Goal: Task Accomplishment & Management: Manage account settings

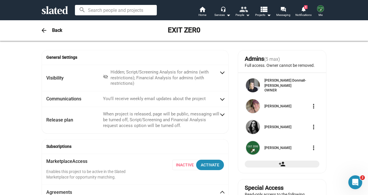
scroll to position [116, 0]
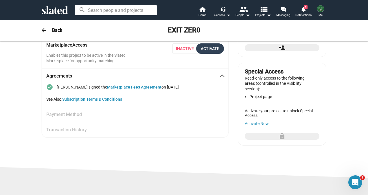
click at [209, 49] on div "Activate" at bounding box center [210, 48] width 19 height 10
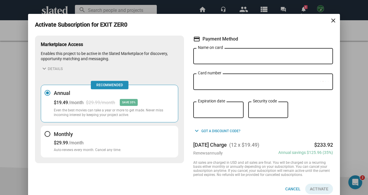
click at [240, 54] on input "Name on card" at bounding box center [263, 56] width 131 height 5
type input "Kurt W Fried"
click at [211, 107] on div "Expiration date" at bounding box center [218, 109] width 41 height 17
click at [50, 133] on button "Monthly $29.99 /month Auto-renews every month. Cancel any time." at bounding box center [109, 142] width 137 height 32
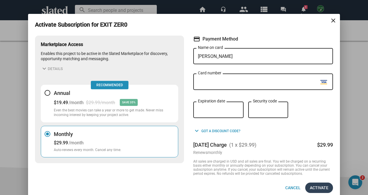
click at [314, 188] on span "Activate" at bounding box center [319, 188] width 19 height 10
click at [316, 191] on span "Activate" at bounding box center [319, 188] width 19 height 10
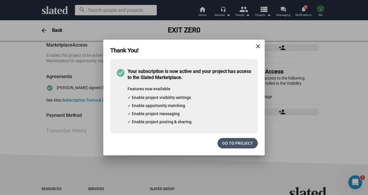
click at [232, 144] on span "Go to project" at bounding box center [237, 143] width 31 height 10
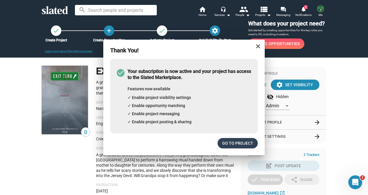
scroll to position [0, 0]
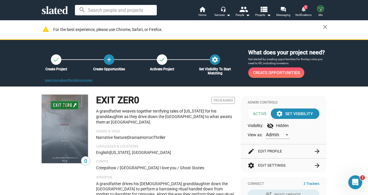
click at [304, 12] on span "Notifications" at bounding box center [303, 15] width 16 height 7
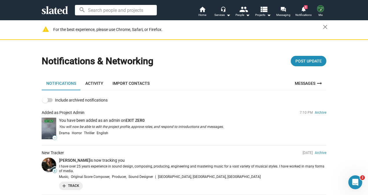
click at [50, 125] on img at bounding box center [49, 128] width 14 height 21
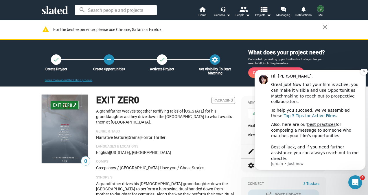
click at [336, 117] on link "Top 3 Tips for Active Films" at bounding box center [310, 115] width 52 height 5
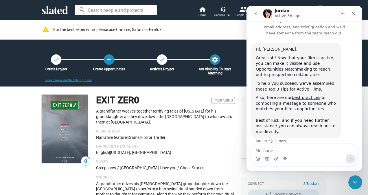
scroll to position [14, 0]
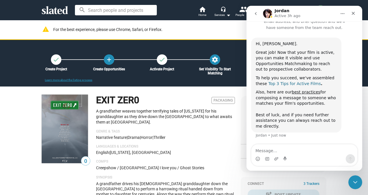
click at [285, 84] on link "Top 3 Tips for Active Films" at bounding box center [295, 83] width 52 height 5
click at [355, 14] on icon "Close" at bounding box center [353, 13] width 5 height 5
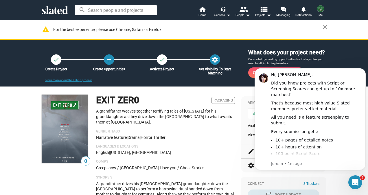
scroll to position [0, 0]
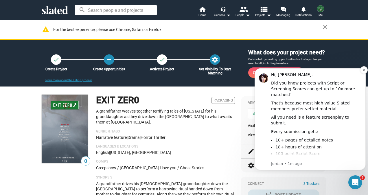
click at [360, 73] on div "Hi, [PERSON_NAME]." at bounding box center [316, 75] width 90 height 6
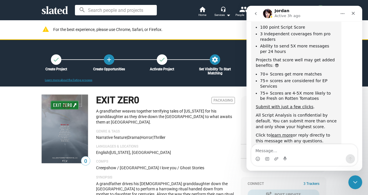
scroll to position [116, 0]
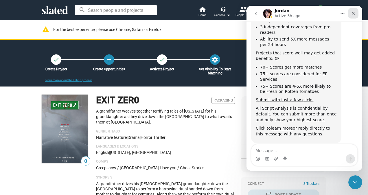
click at [355, 12] on icon "Close" at bounding box center [353, 13] width 5 height 5
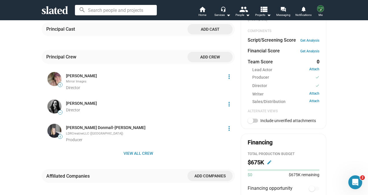
scroll to position [235, 0]
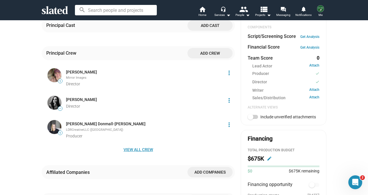
click at [135, 150] on span "View all crew" at bounding box center [138, 149] width 184 height 10
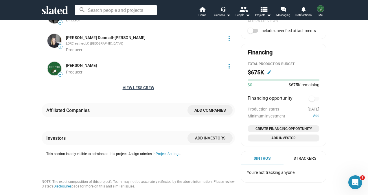
scroll to position [322, 0]
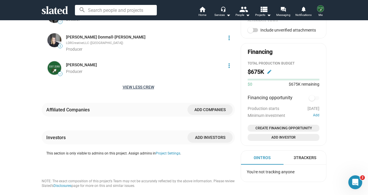
click at [302, 155] on div "3 Trackers" at bounding box center [305, 157] width 23 height 5
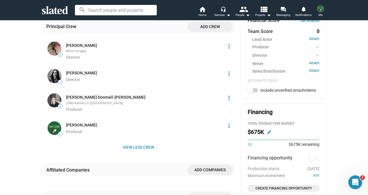
scroll to position [261, 0]
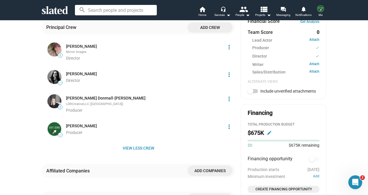
click at [320, 9] on img at bounding box center [320, 8] width 7 height 7
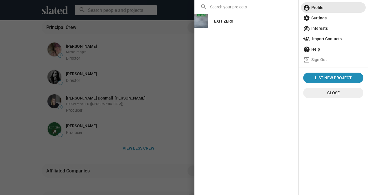
click at [321, 5] on span "account_circle Profile" at bounding box center [333, 7] width 60 height 10
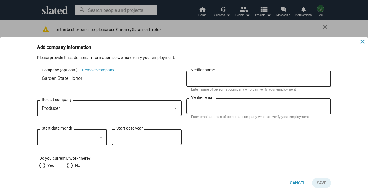
click at [362, 40] on mat-icon "close" at bounding box center [362, 41] width 7 height 7
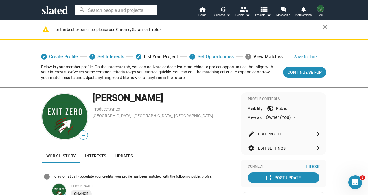
scroll to position [153, 0]
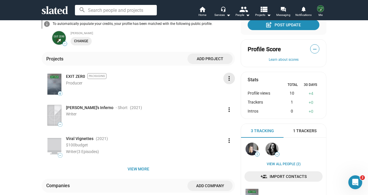
click at [226, 78] on mat-icon "more_vert" at bounding box center [229, 78] width 7 height 7
click at [205, 90] on button "Edit" at bounding box center [216, 91] width 32 height 9
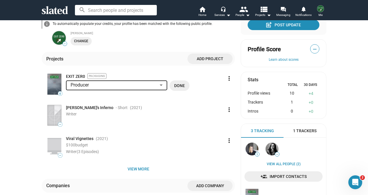
click at [160, 84] on div at bounding box center [161, 85] width 5 height 5
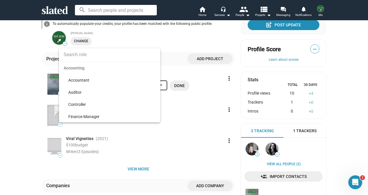
scroll to position [3822, 0]
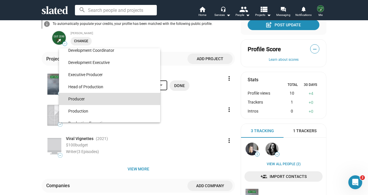
click at [209, 84] on div at bounding box center [184, 97] width 368 height 195
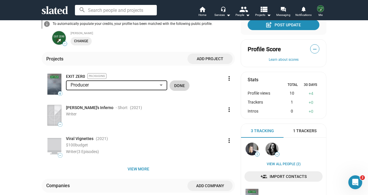
click at [181, 87] on span "Done" at bounding box center [179, 85] width 11 height 10
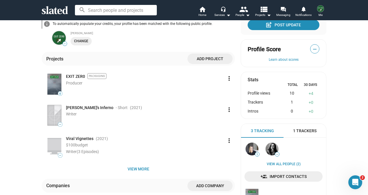
scroll to position [0, 0]
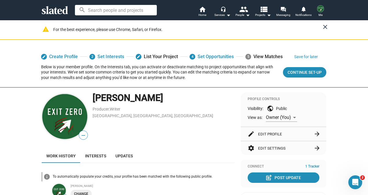
click at [324, 27] on mat-icon "close" at bounding box center [325, 26] width 7 height 7
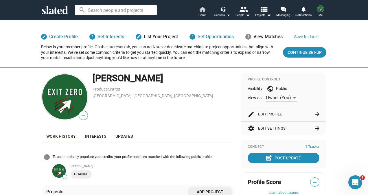
click at [206, 11] on mat-icon "home" at bounding box center [202, 9] width 7 height 7
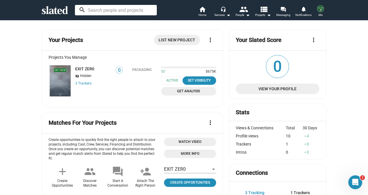
click at [153, 10] on input at bounding box center [116, 10] width 82 height 10
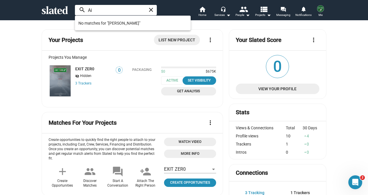
type input "A"
type input "h"
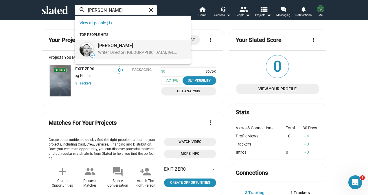
type input "[PERSON_NAME]"
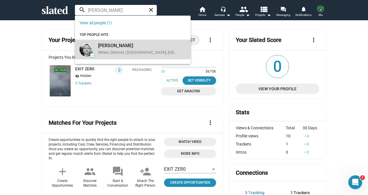
click at [140, 49] on div "Jason Headley Writer, Director | San Francisco, CA, US" at bounding box center [138, 49] width 87 height 16
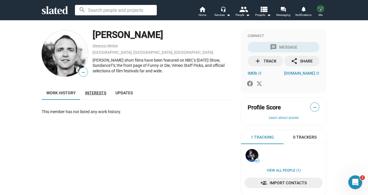
click at [91, 91] on span "Interests" at bounding box center [95, 93] width 21 height 5
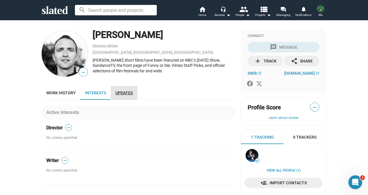
click at [123, 97] on link "Updates" at bounding box center [124, 93] width 27 height 14
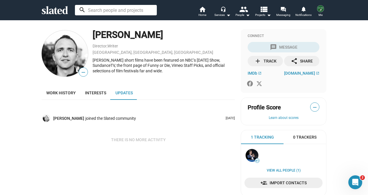
click at [121, 12] on input at bounding box center [116, 10] width 82 height 10
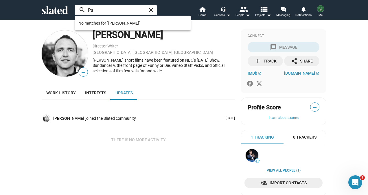
type input "P"
type input "J"
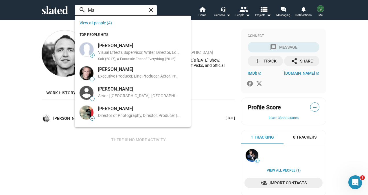
type input "M"
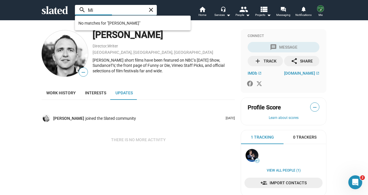
type input "M"
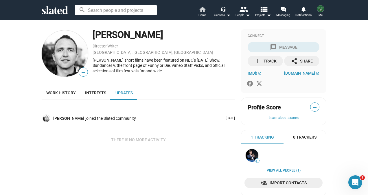
click at [202, 11] on mat-icon "home" at bounding box center [202, 9] width 7 height 7
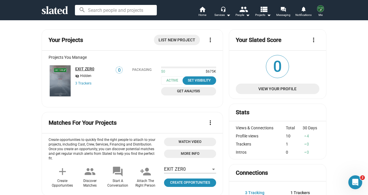
click at [80, 68] on link "EXIT ZER0" at bounding box center [84, 69] width 19 height 5
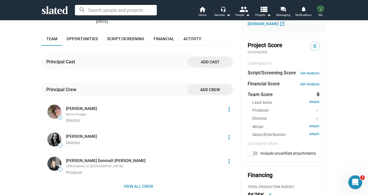
scroll to position [181, 0]
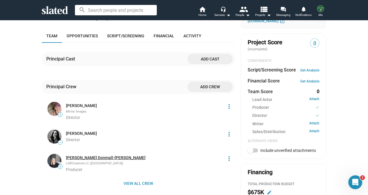
click at [88, 158] on link "[PERSON_NAME] Donmall-[PERSON_NAME]" at bounding box center [106, 157] width 80 height 5
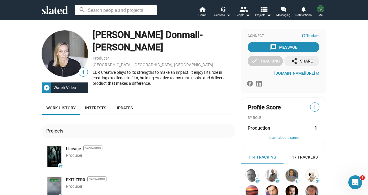
click at [321, 10] on img at bounding box center [320, 8] width 7 height 7
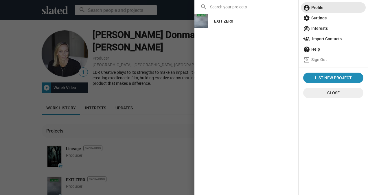
click at [319, 9] on span "account_circle Profile" at bounding box center [333, 7] width 60 height 10
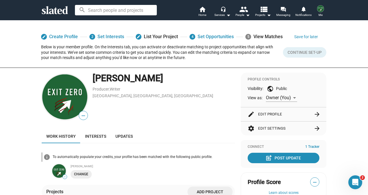
click at [276, 112] on button "edit Edit Profile arrow_forward" at bounding box center [284, 114] width 72 height 14
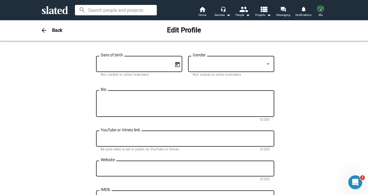
scroll to position [133, 0]
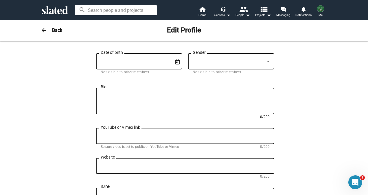
click at [135, 104] on textarea "Bio" at bounding box center [185, 101] width 169 height 16
paste textarea "Kurt is an accomplished, award-winning advertising creative, overseeing the lau…"
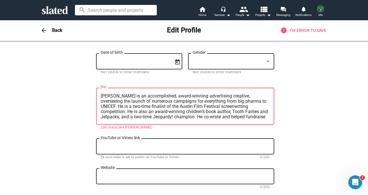
scroll to position [21, 0]
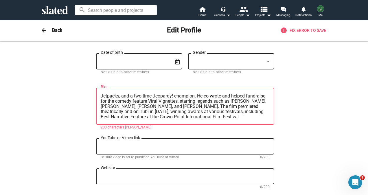
click at [115, 99] on textarea "Kurt is an accomplished, award-winning advertising creative, overseeing the lau…" at bounding box center [185, 106] width 169 height 26
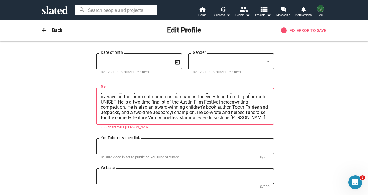
scroll to position [0, 0]
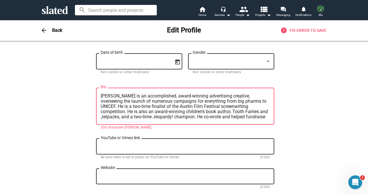
drag, startPoint x: 260, startPoint y: 100, endPoint x: 223, endPoint y: 96, distance: 37.6
click at [223, 96] on textarea "Kurt is an accomplished, award-winning advertising creative, overseeing the lau…" at bounding box center [185, 106] width 169 height 26
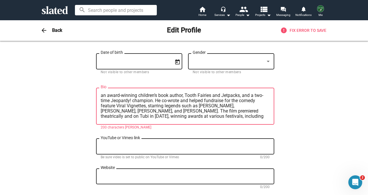
scroll to position [16, 0]
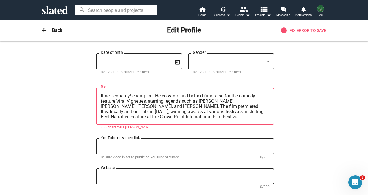
drag, startPoint x: 190, startPoint y: 119, endPoint x: 163, endPoint y: 107, distance: 29.8
click at [163, 107] on textarea "Kurt is an accomplished, award-winning advertising creative and a two-time fina…" at bounding box center [185, 106] width 169 height 26
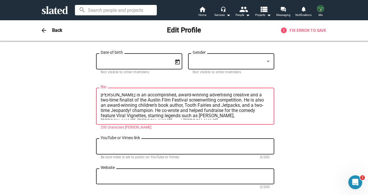
scroll to position [0, 0]
drag, startPoint x: 149, startPoint y: 96, endPoint x: 118, endPoint y: 96, distance: 31.3
click at [118, 96] on textarea "Kurt is an accomplished, award-winning advertising creative and a two-time fina…" at bounding box center [185, 106] width 169 height 26
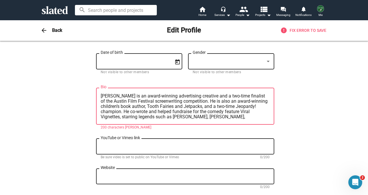
scroll to position [5, 0]
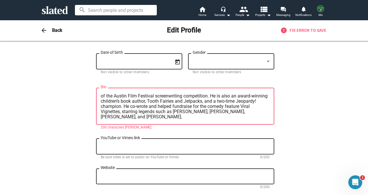
drag, startPoint x: 132, startPoint y: 116, endPoint x: 234, endPoint y: 112, distance: 102.2
click at [234, 112] on textarea "Kurt is an award-winning advertising creative and a two-time finalist of the Au…" at bounding box center [185, 106] width 169 height 26
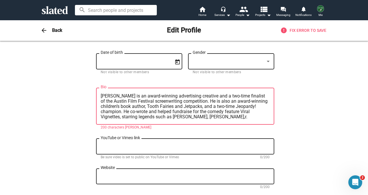
scroll to position [0, 0]
click at [201, 107] on textarea "Kurt is an award-winning advertising creative and a two-time finalist of the Au…" at bounding box center [185, 106] width 169 height 26
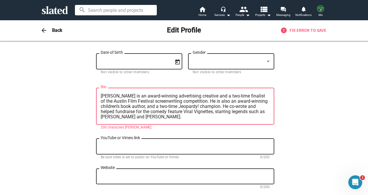
drag, startPoint x: 199, startPoint y: 96, endPoint x: 116, endPoint y: 98, distance: 83.1
click at [116, 98] on textarea "Kurt is an award-winning advertising creative and a two-time finalist of the Au…" at bounding box center [185, 106] width 169 height 26
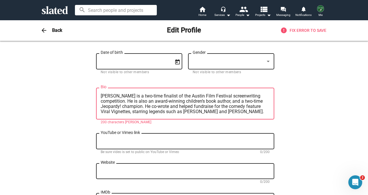
click at [119, 102] on textarea "Kurt is a two-time finalist of the Austin Film Festival screenwriting competiti…" at bounding box center [185, 103] width 169 height 21
click at [232, 113] on textarea "Kurt is a two-time finalist of the Austin Film Festival screenwriting competiti…" at bounding box center [185, 103] width 169 height 21
drag, startPoint x: 232, startPoint y: 113, endPoint x: 90, endPoint y: 97, distance: 143.1
click at [90, 97] on div "Change Image Change Image Kurt First name (required) Fried Last name (required)…" at bounding box center [184, 132] width 285 height 429
click at [220, 110] on textarea "Kurt is a two-time finalist of the Austin Film Festival screenwriting competiti…" at bounding box center [185, 103] width 169 height 21
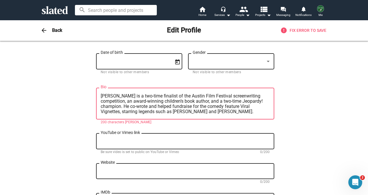
drag, startPoint x: 220, startPoint y: 110, endPoint x: 246, endPoint y: 107, distance: 26.2
click at [246, 107] on textarea "Kurt is a two-time finalist of the Austin Film Festival screenwriting competiti…" at bounding box center [185, 103] width 169 height 21
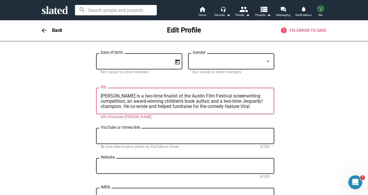
click at [250, 101] on textarea "Kurt is a two-time finalist of the Austin Film Festival screenwriting competiti…" at bounding box center [185, 101] width 169 height 16
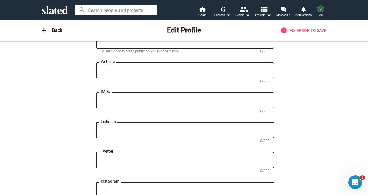
scroll to position [222, 0]
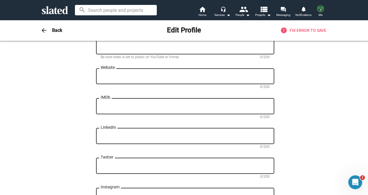
type textarea "Kurt is a two-time finalist of the Austin Film Festival screenwriting competiti…"
click at [117, 105] on textarea "IMDb" at bounding box center [185, 106] width 169 height 5
paste textarea "https://www.imdb.com/name/nm9117673/"
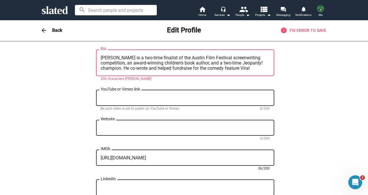
scroll to position [170, 0]
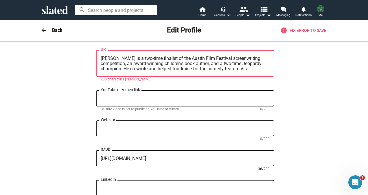
type textarea "https://www.imdb.com/name/nm9117673/"
click at [101, 58] on textarea "Kurt is a two-time finalist of the Austin Film Festival screenwriting competiti…" at bounding box center [185, 64] width 169 height 16
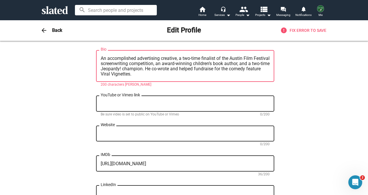
click at [170, 63] on textarea "An accomplished advertising creative, a two-time finalist of the Austin Film Fe…" at bounding box center [185, 66] width 169 height 21
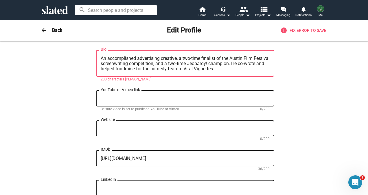
click at [248, 64] on textarea "An accomplished advertising creative, a two-time finalist of the Austin Film Fe…" at bounding box center [185, 64] width 169 height 16
click at [243, 70] on textarea "An accomplished advertising creative, a two-time finalist of the Austin Film Fe…" at bounding box center [185, 64] width 169 height 16
drag, startPoint x: 244, startPoint y: 68, endPoint x: 249, endPoint y: 64, distance: 6.2
click at [249, 64] on textarea "An accomplished advertising creative, a two-time finalist of the Austin Film Fe…" at bounding box center [185, 64] width 169 height 16
type textarea "An accomplished advertising creative, a two-time finalist of the Austin Film Fe…"
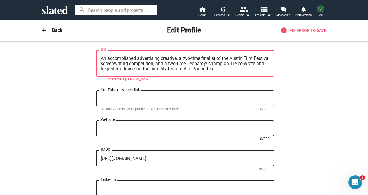
click at [169, 131] on textarea "Website" at bounding box center [185, 128] width 169 height 5
paste textarea "https://www.kurtfried.com/booksandmovies"
type textarea "https://www.kurtfried.com/booksandmovies"
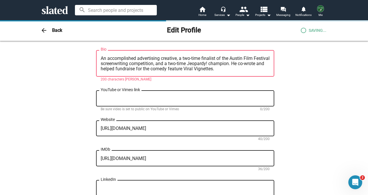
click at [236, 69] on textarea "An accomplished advertising creative, a two-time finalist of the Austin Film Fe…" at bounding box center [185, 64] width 169 height 16
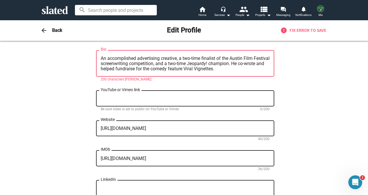
click at [236, 69] on textarea "An accomplished advertising creative, a two-time finalist of the Austin Film Fe…" at bounding box center [185, 64] width 169 height 16
drag, startPoint x: 236, startPoint y: 69, endPoint x: 90, endPoint y: 58, distance: 146.5
click at [90, 58] on div "Change Image Change Image Kurt First name (required) Fried Last name (required)…" at bounding box center [184, 91] width 285 height 423
click at [176, 68] on textarea "An accomplished advertising creative, a two-time finalist of the Austin Film Fe…" at bounding box center [185, 64] width 169 height 16
click at [200, 59] on textarea "An accomplished advertising creative, a two-time finalist of the Austin Film Fe…" at bounding box center [185, 64] width 169 height 16
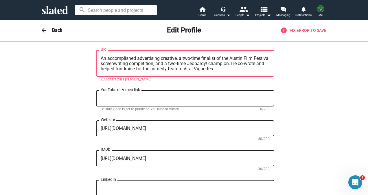
drag, startPoint x: 167, startPoint y: 63, endPoint x: 115, endPoint y: 63, distance: 52.4
click at [115, 63] on textarea "An accomplished advertising creative, a two-time finalist of the Austin Film Fe…" at bounding box center [185, 64] width 169 height 16
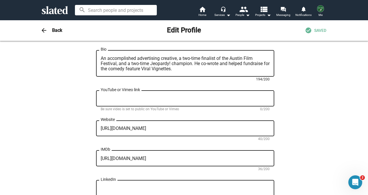
drag, startPoint x: 229, startPoint y: 60, endPoint x: 201, endPoint y: 58, distance: 27.9
click at [201, 58] on textarea "An accomplished advertising creative, a two-time finalist of the Austin Film Fe…" at bounding box center [185, 64] width 169 height 16
click at [241, 58] on textarea "An accomplished advertising creative, a two-time Austin Film Festival, and a tw…" at bounding box center [185, 64] width 169 height 16
click at [174, 63] on textarea "An accomplished advertising creative, a two-time Austin Film Festival finalist,…" at bounding box center [185, 64] width 169 height 16
click at [177, 71] on textarea "An accomplished advertising creative, a two-time Austin Film Festival finalist,…" at bounding box center [185, 64] width 169 height 16
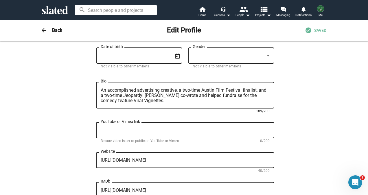
scroll to position [127, 0]
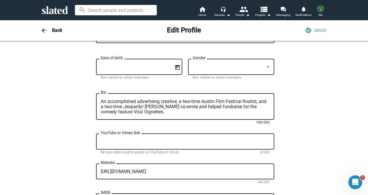
drag, startPoint x: 176, startPoint y: 102, endPoint x: 102, endPoint y: 103, distance: 73.8
click at [102, 103] on textarea "An accomplished advertising creative, a two-time Austin Film Festival finalist,…" at bounding box center [185, 107] width 169 height 16
click at [179, 103] on textarea "A two-time Austin Film Festival finalist, and a two-time Jeopardy! champion, Ku…" at bounding box center [185, 107] width 169 height 16
paste textarea "n accomplished advertising creative"
click at [253, 101] on textarea "A two-time Austin Film Festival finalist, an accomplished advertising creative,…" at bounding box center [185, 107] width 169 height 16
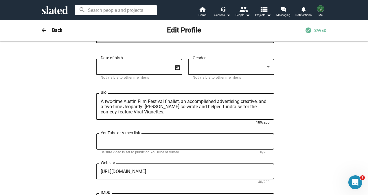
click at [255, 102] on textarea "A two-time Austin Film Festival finalist, an accomplished advertising creative,…" at bounding box center [185, 107] width 169 height 16
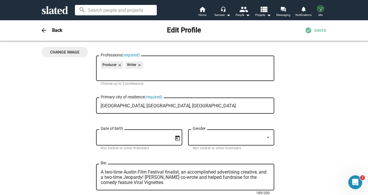
scroll to position [0, 0]
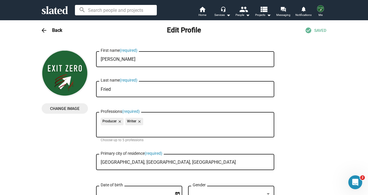
type textarea "A two-time Austin Film Festival finalist, an accomplished advertising creative,…"
click at [58, 108] on span "Change Image" at bounding box center [64, 108] width 37 height 10
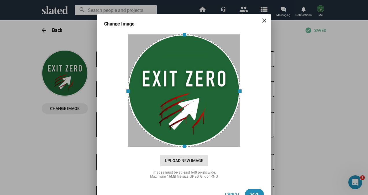
click at [181, 158] on span "Upload New Image" at bounding box center [184, 160] width 48 height 10
click at [181, 148] on input "cloud_upload Drag and drop or click to upload" at bounding box center [183, 90] width 159 height 115
type input "C:\fakepath\Kurt Fried photo.jpg"
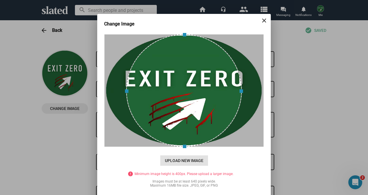
click at [189, 158] on span "Upload New Image" at bounding box center [184, 160] width 48 height 10
click at [189, 148] on input "cloud_upload Drag and drop or click to upload" at bounding box center [183, 90] width 159 height 115
click at [263, 20] on mat-icon "close" at bounding box center [264, 20] width 7 height 7
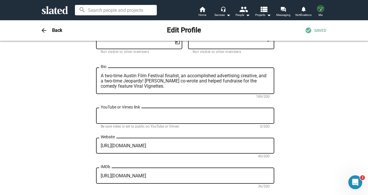
scroll to position [306, 0]
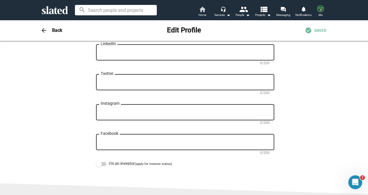
click at [199, 12] on span "Home" at bounding box center [203, 15] width 8 height 7
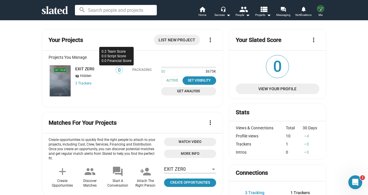
click at [116, 71] on span "0" at bounding box center [119, 70] width 6 height 6
click at [87, 69] on link "EXIT ZER0" at bounding box center [84, 69] width 19 height 5
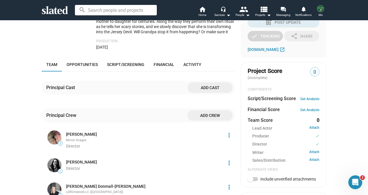
scroll to position [307, 0]
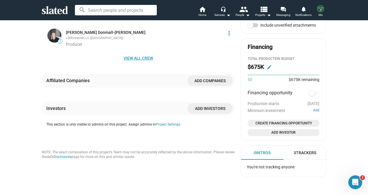
click at [131, 57] on span "View all crew" at bounding box center [138, 58] width 184 height 10
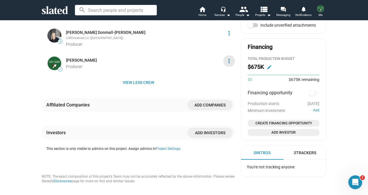
click at [227, 62] on mat-icon "more_vert" at bounding box center [229, 61] width 7 height 7
click at [214, 85] on button "Edit" at bounding box center [216, 83] width 33 height 9
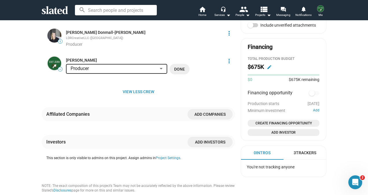
click at [161, 68] on div at bounding box center [161, 69] width 5 height 5
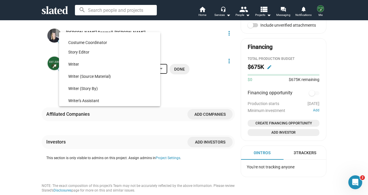
scroll to position [22, 0]
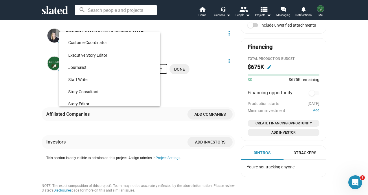
click at [200, 49] on div at bounding box center [184, 97] width 368 height 195
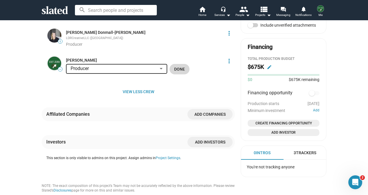
click at [182, 68] on span "Done" at bounding box center [179, 69] width 11 height 10
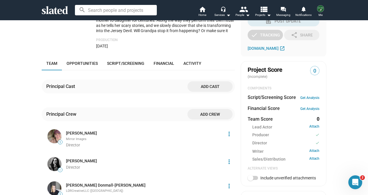
scroll to position [307, 0]
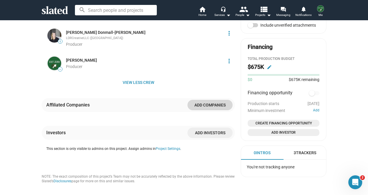
click at [206, 107] on span "Add companies" at bounding box center [210, 105] width 36 height 10
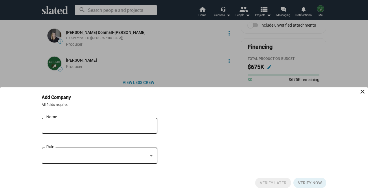
click at [116, 123] on div "Name" at bounding box center [95, 125] width 98 height 17
type input "G"
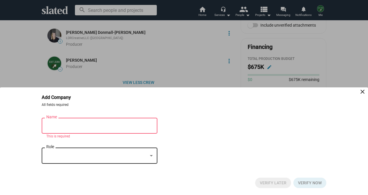
click at [237, 123] on div "Name close This is required Role" at bounding box center [184, 144] width 285 height 54
click at [363, 91] on mat-icon "close" at bounding box center [362, 91] width 7 height 7
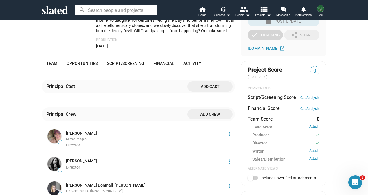
scroll to position [1, 0]
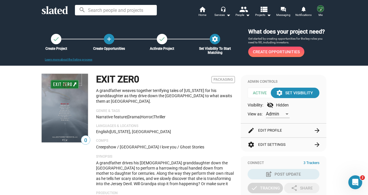
click at [61, 11] on icon at bounding box center [55, 10] width 26 height 8
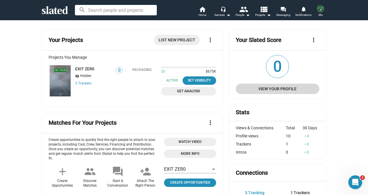
click at [292, 90] on span "View Your Profile" at bounding box center [277, 89] width 74 height 10
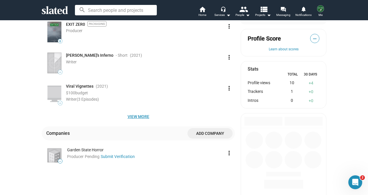
scroll to position [186, 0]
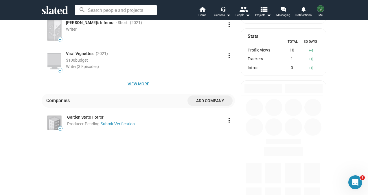
click at [142, 89] on span "View more" at bounding box center [138, 84] width 184 height 10
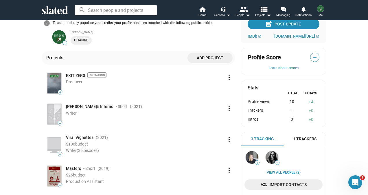
scroll to position [136, 0]
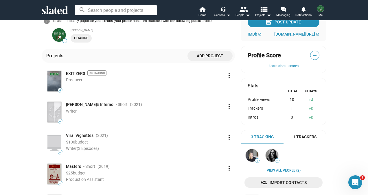
click at [229, 137] on mat-icon "more_vert" at bounding box center [229, 137] width 7 height 7
click at [192, 119] on div at bounding box center [184, 97] width 368 height 195
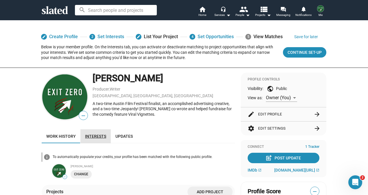
click at [95, 134] on span "Interests" at bounding box center [95, 136] width 21 height 5
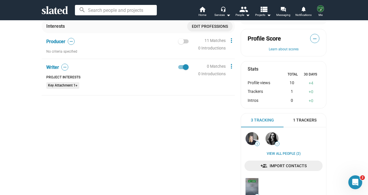
scroll to position [306, 0]
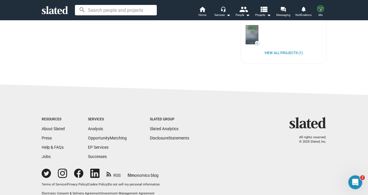
click at [274, 55] on div "1 — View all People (2) Import Contacts 0 View all Projects (1)" at bounding box center [284, 17] width 78 height 86
click at [275, 52] on link "View all Projects (1)" at bounding box center [284, 53] width 38 height 5
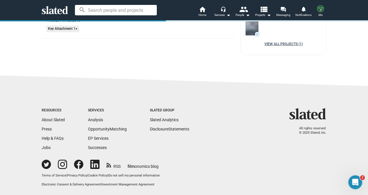
scroll to position [209, 0]
